Goal: Transaction & Acquisition: Download file/media

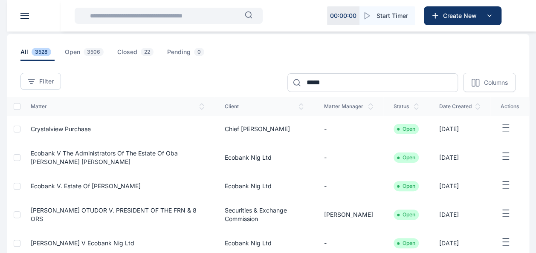
scroll to position [43, 0]
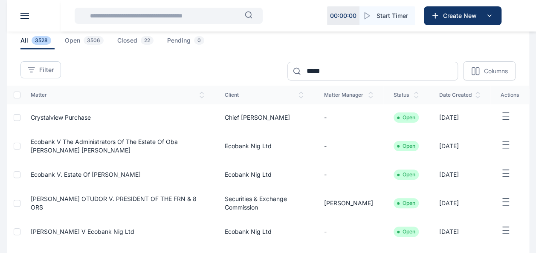
click at [156, 201] on span "[PERSON_NAME] OTUDOR V. PRESIDENT OF THE FRN & 8 ORS" at bounding box center [114, 203] width 166 height 16
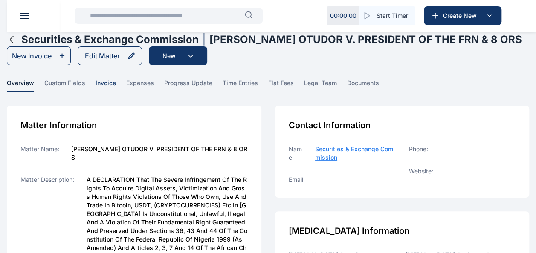
click at [103, 92] on span "invoice" at bounding box center [105, 85] width 20 height 13
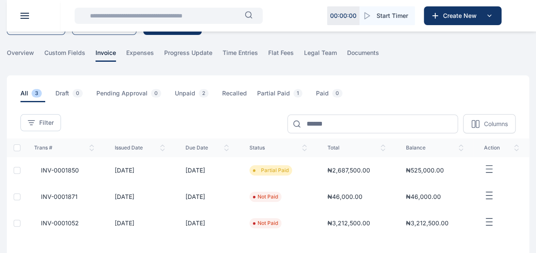
scroll to position [43, 0]
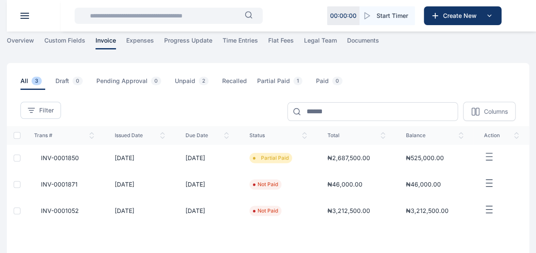
click at [72, 162] on span "INV-0001850" at bounding box center [56, 158] width 45 height 9
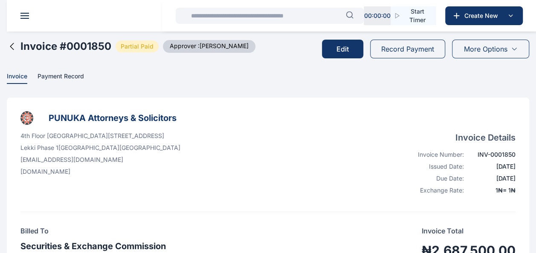
click at [515, 47] on icon at bounding box center [513, 49] width 7 height 7
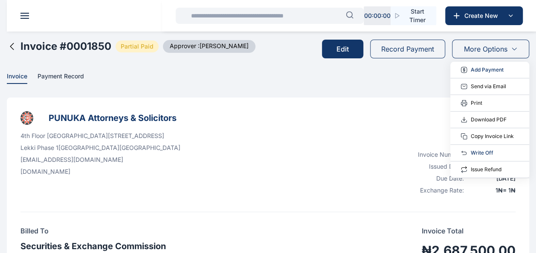
click at [492, 115] on span "Download PDF" at bounding box center [488, 119] width 36 height 9
click at [492, 115] on h3 "PUNUKA Attorneys & Solicitors" at bounding box center [267, 118] width 495 height 14
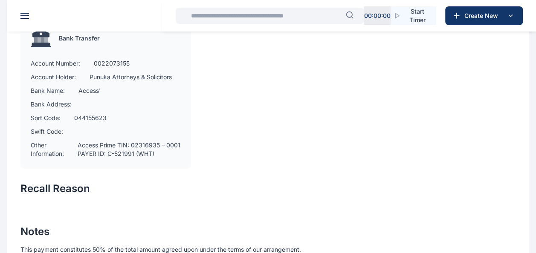
scroll to position [599, 0]
